Goal: Task Accomplishment & Management: Use online tool/utility

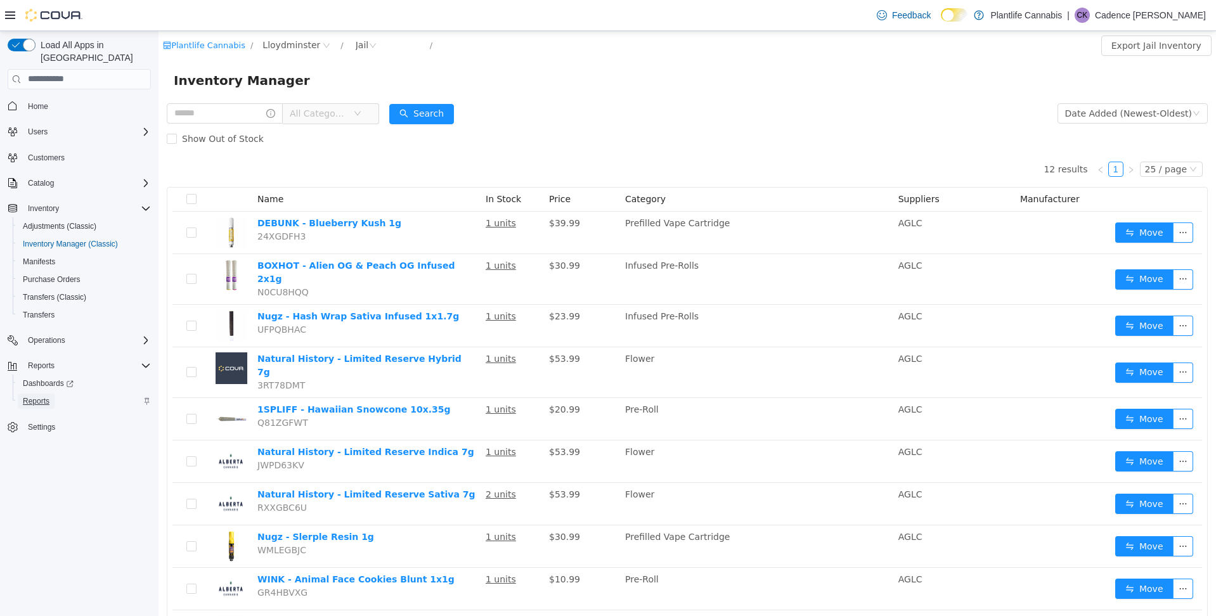
click at [55, 394] on link "Reports" at bounding box center [36, 401] width 37 height 15
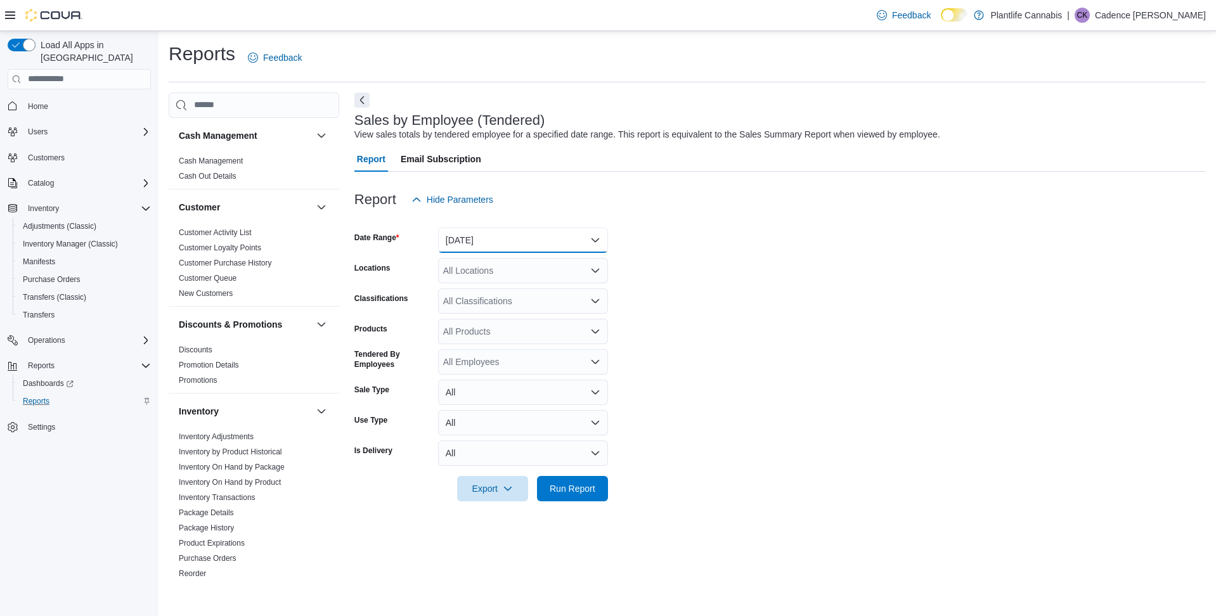
click at [553, 243] on button "[DATE]" at bounding box center [523, 240] width 170 height 25
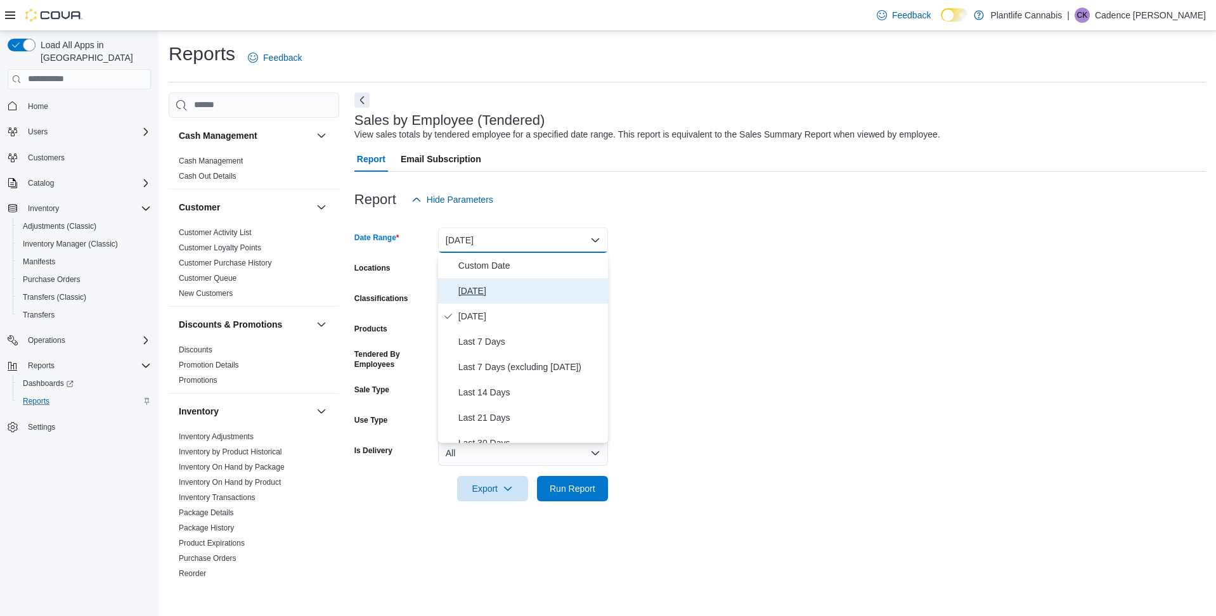
drag, startPoint x: 553, startPoint y: 294, endPoint x: 553, endPoint y: 373, distance: 79.2
click at [553, 294] on span "[DATE]" at bounding box center [530, 290] width 145 height 15
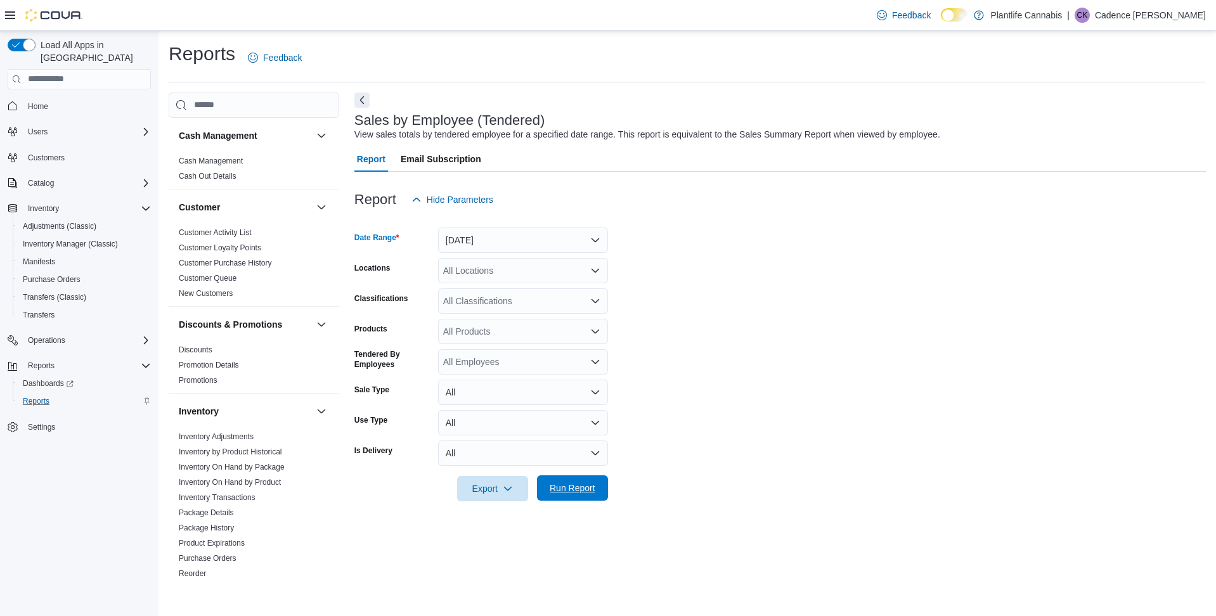
click at [574, 487] on span "Run Report" at bounding box center [573, 488] width 46 height 13
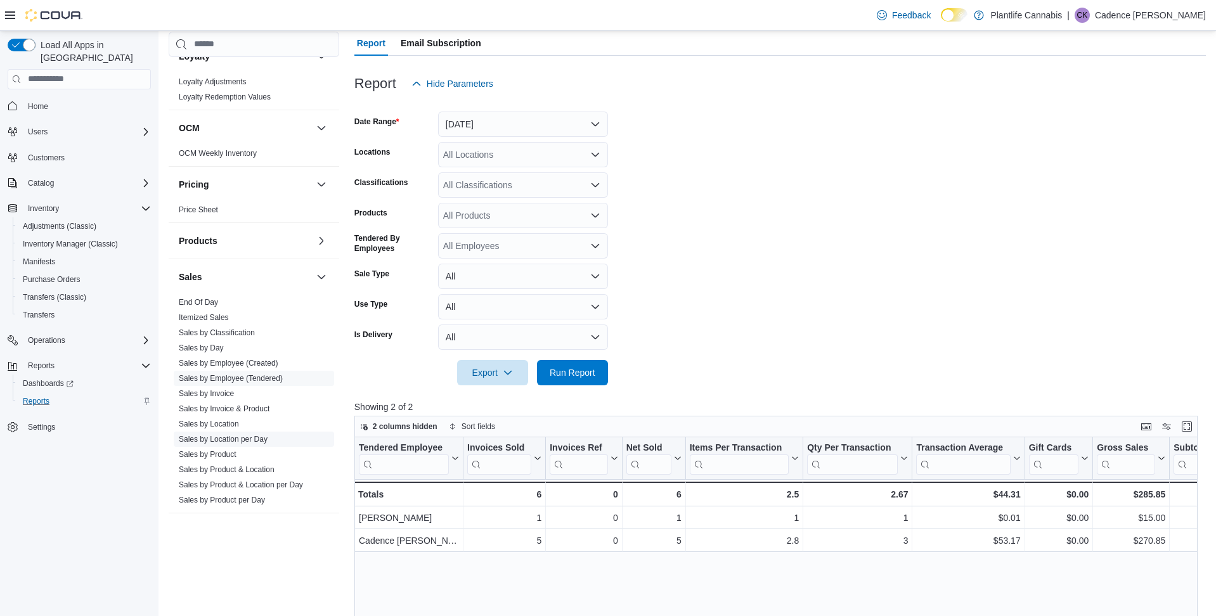
scroll to position [505, 0]
click at [230, 387] on link "Sales by Invoice" at bounding box center [206, 391] width 55 height 9
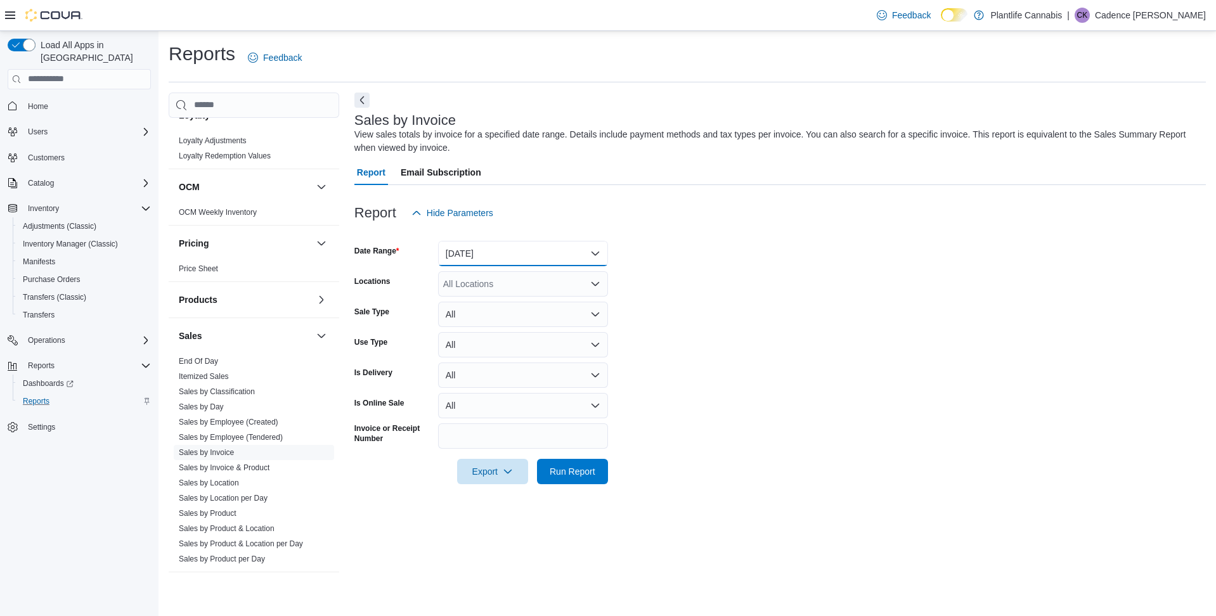
click at [494, 244] on button "[DATE]" at bounding box center [523, 253] width 170 height 25
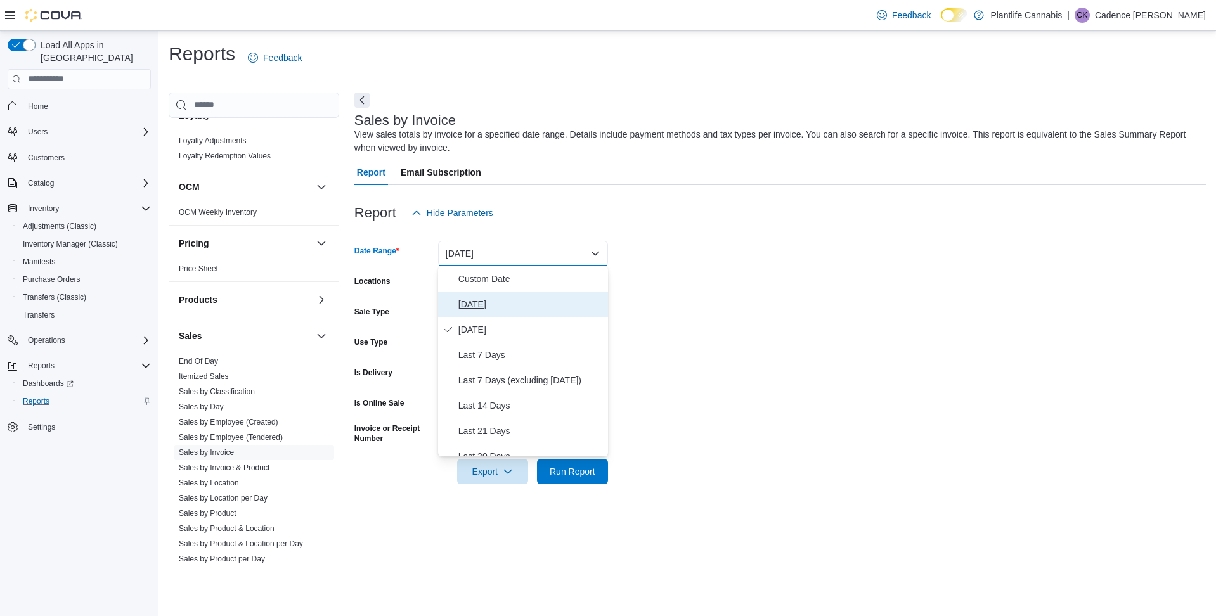
click at [532, 300] on span "[DATE]" at bounding box center [530, 304] width 145 height 15
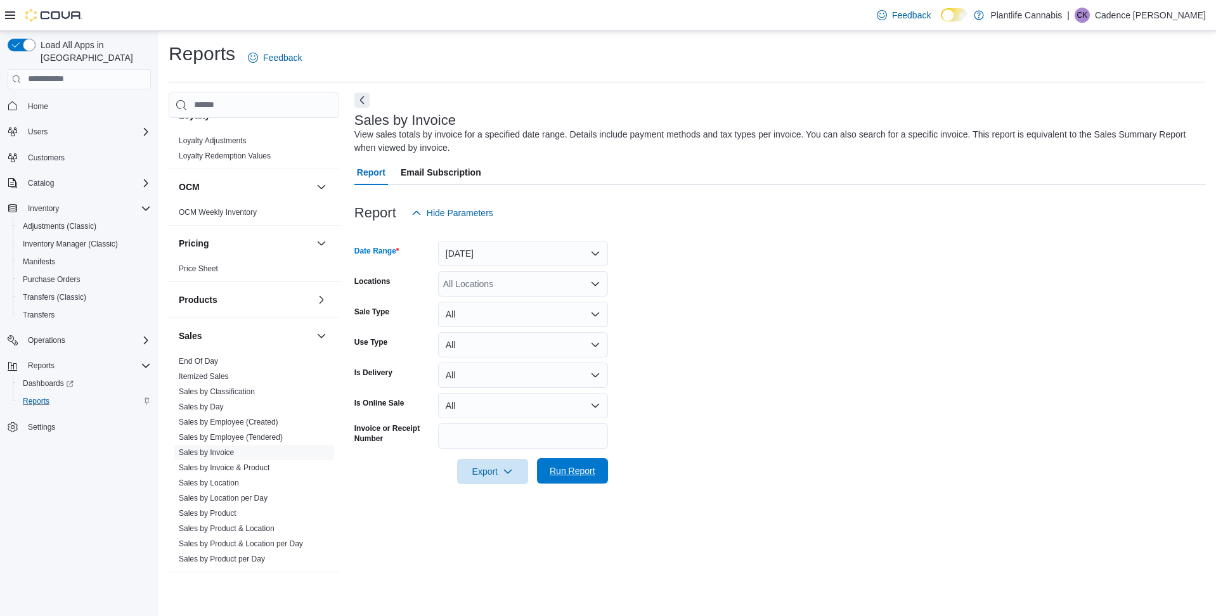
click at [573, 472] on span "Run Report" at bounding box center [573, 471] width 46 height 13
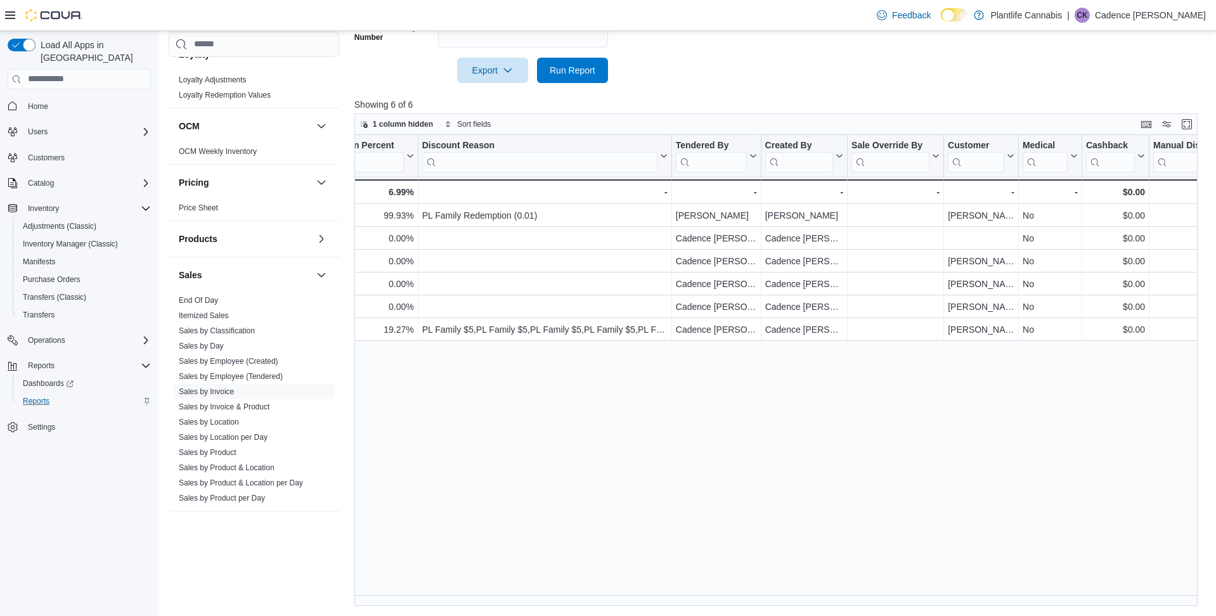
scroll to position [0, 1400]
click at [244, 373] on link "Sales by Employee (Tendered)" at bounding box center [231, 376] width 104 height 9
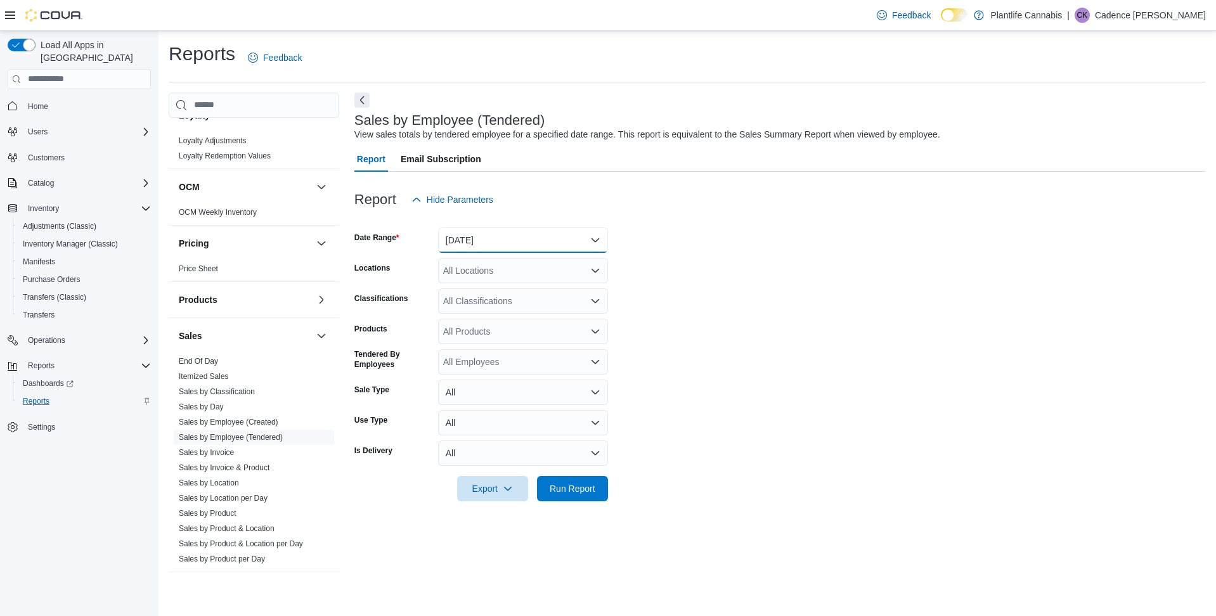
click at [480, 250] on button "[DATE]" at bounding box center [523, 240] width 170 height 25
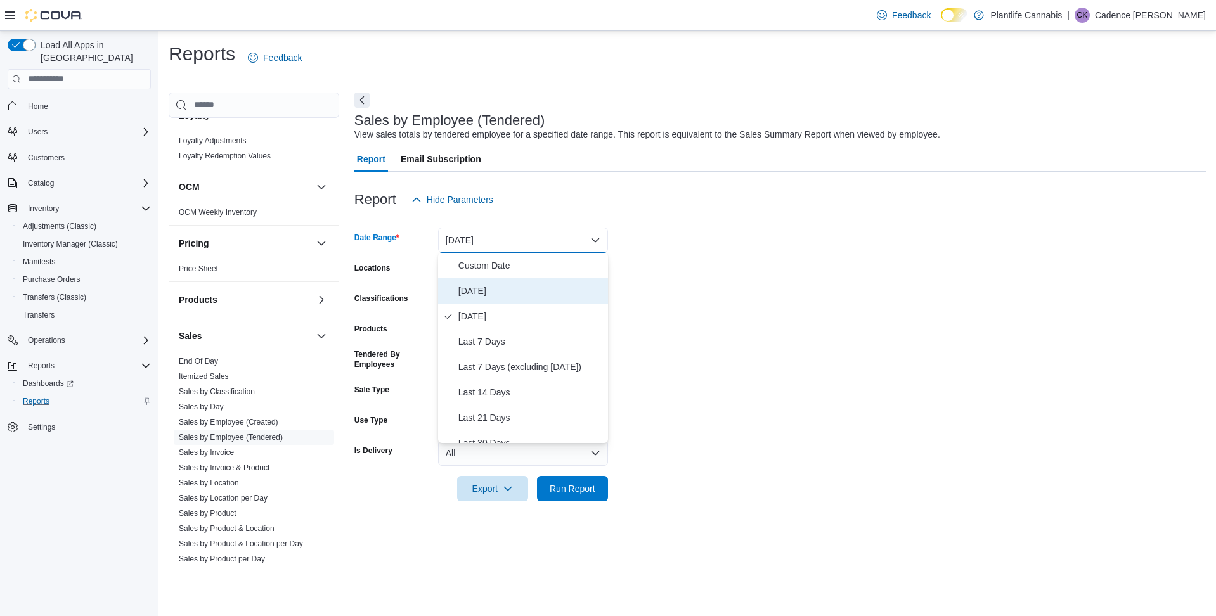
click at [486, 292] on span "[DATE]" at bounding box center [530, 290] width 145 height 15
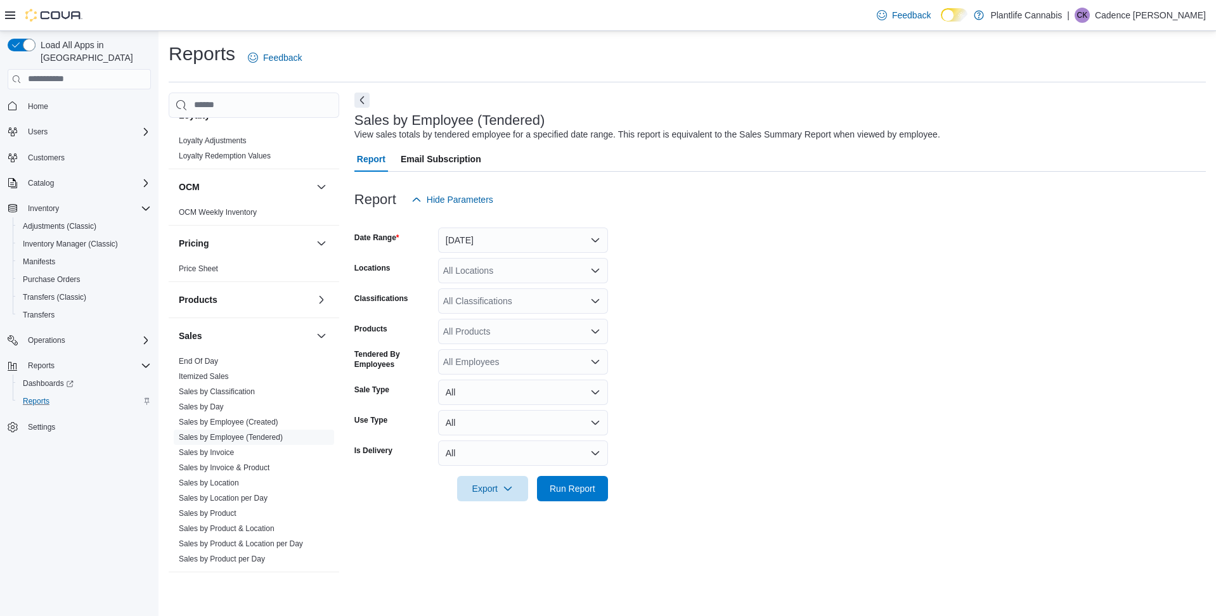
click at [491, 269] on div "All Locations" at bounding box center [523, 270] width 170 height 25
type input "***"
click at [496, 285] on button "Lloydminster" at bounding box center [523, 292] width 170 height 18
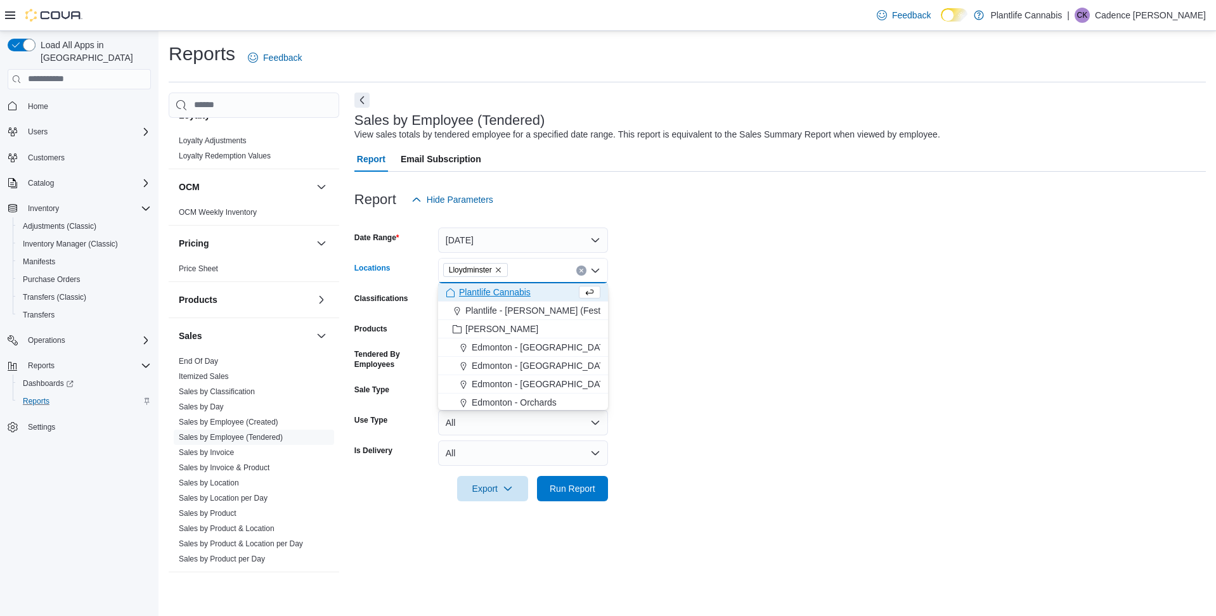
click at [802, 295] on form "Date Range [DATE] Locations [GEOGRAPHIC_DATA] Combo box. Selected. [GEOGRAPHIC_…" at bounding box center [779, 356] width 851 height 289
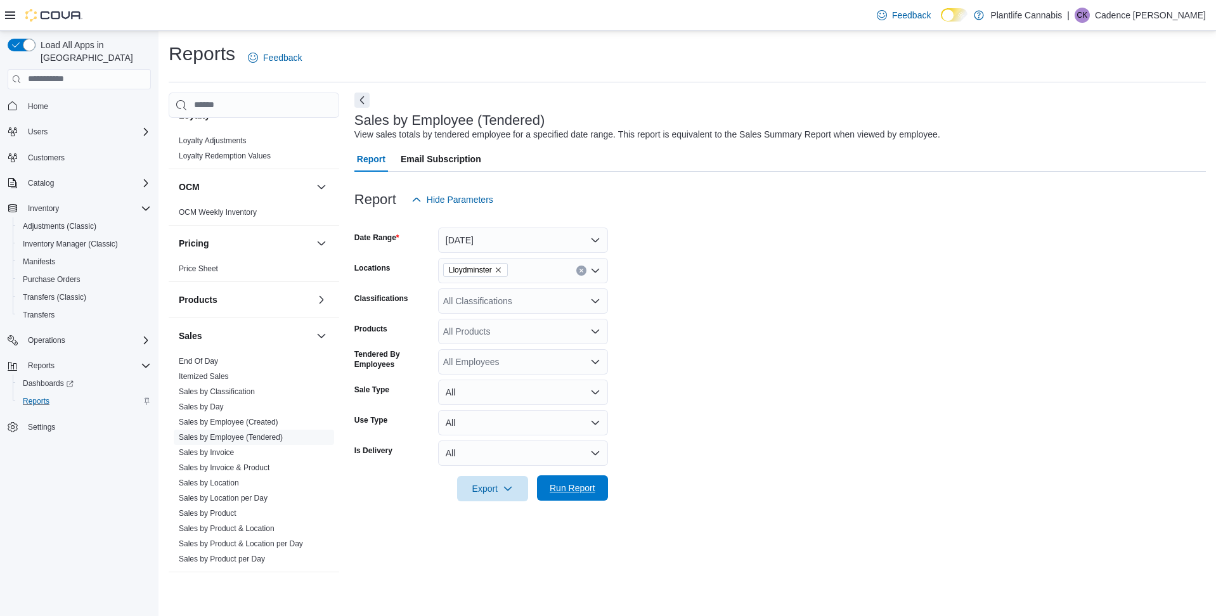
click at [591, 494] on span "Run Report" at bounding box center [572, 487] width 56 height 25
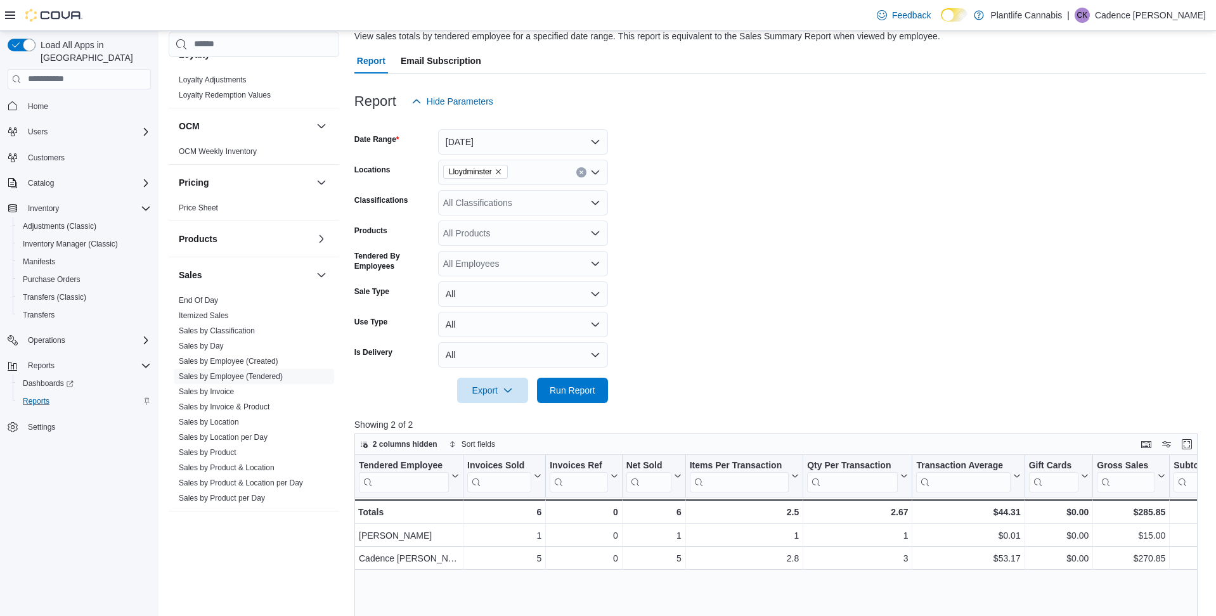
scroll to position [103, 0]
